Goal: Download file/media

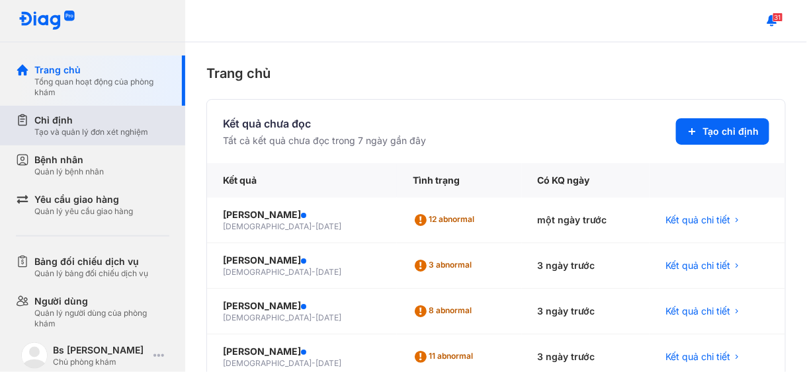
click at [83, 131] on div "Tạo và quản lý đơn xét nghiệm" at bounding box center [91, 132] width 114 height 11
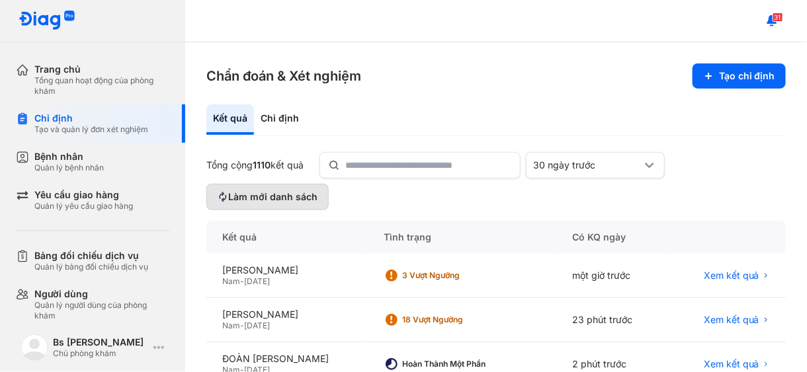
scroll to position [132, 0]
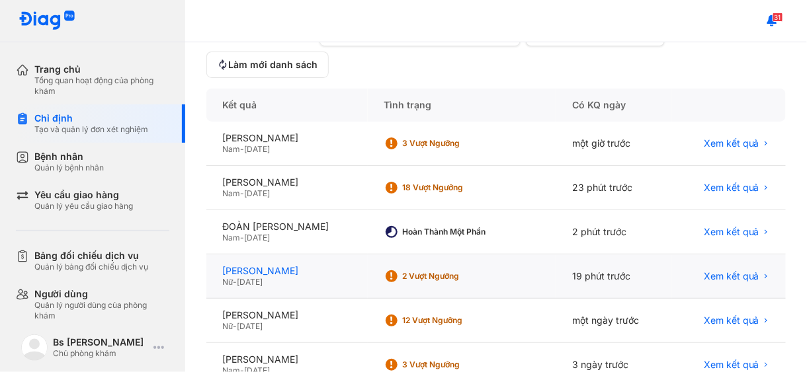
click at [263, 272] on div "PHAN KIM LINH" at bounding box center [287, 271] width 130 height 12
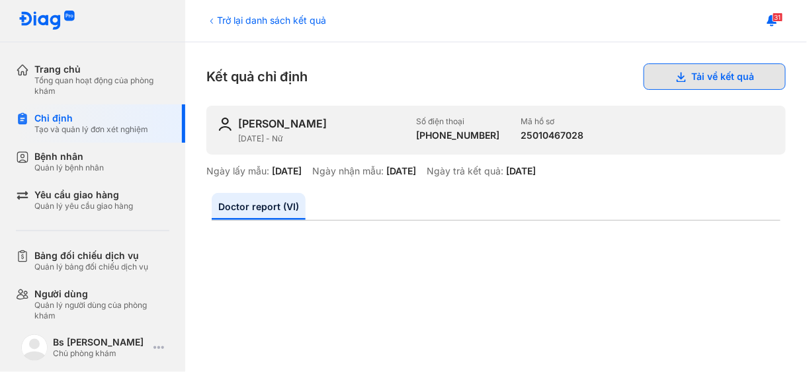
click at [693, 72] on button "Tải về kết quả" at bounding box center [715, 76] width 142 height 26
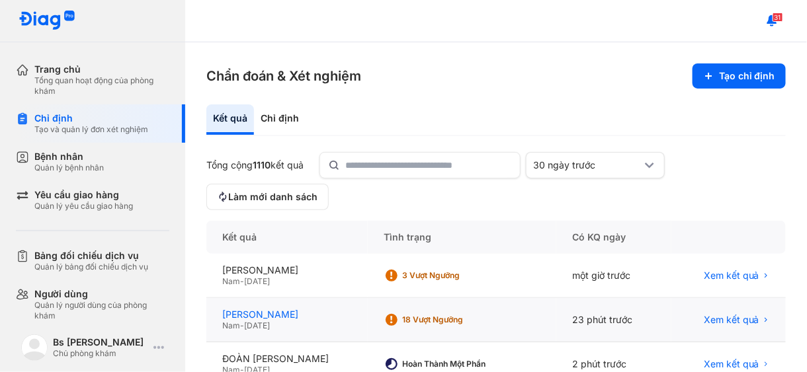
click at [288, 314] on div "NGUYỄN VĂN HIỀN" at bounding box center [287, 315] width 130 height 12
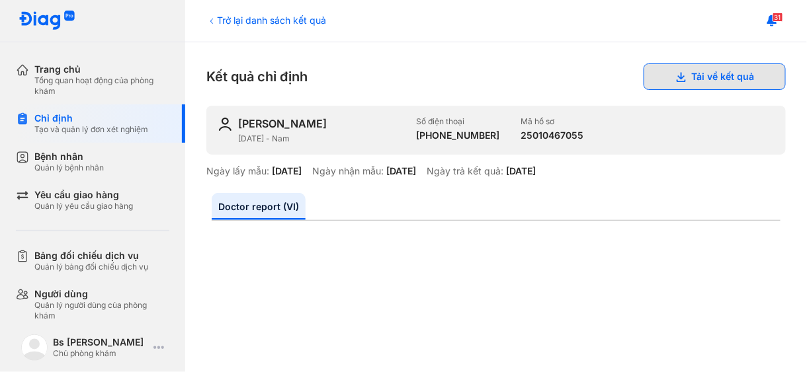
click at [686, 74] on button "Tải về kết quả" at bounding box center [715, 76] width 142 height 26
click at [690, 79] on button "Tải về kết quả" at bounding box center [715, 76] width 142 height 26
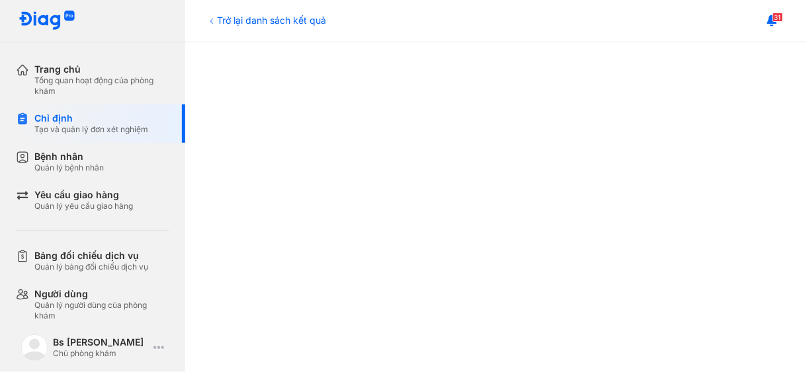
scroll to position [640, 0]
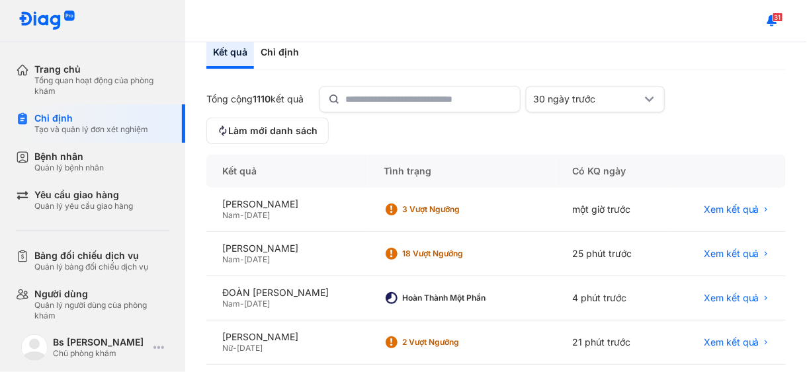
scroll to position [132, 0]
